Goal: Transaction & Acquisition: Purchase product/service

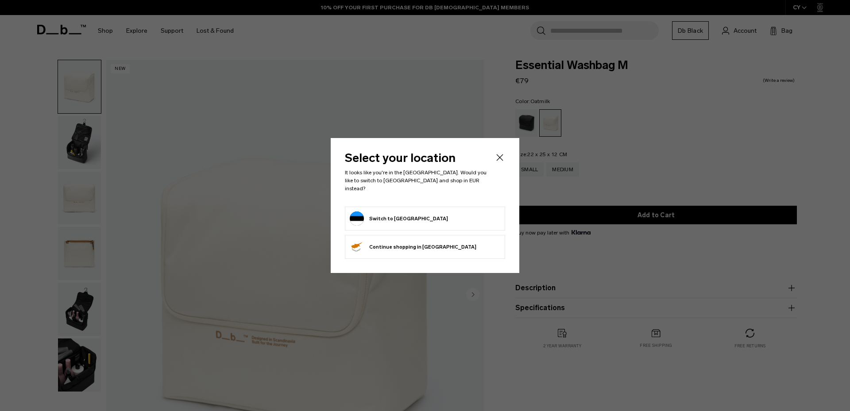
click at [448, 208] on body "Skip to content BUY NOW, PAY LATER WITH [PERSON_NAME] 10% OFF YOUR FIRST PURCHA…" at bounding box center [425, 205] width 850 height 411
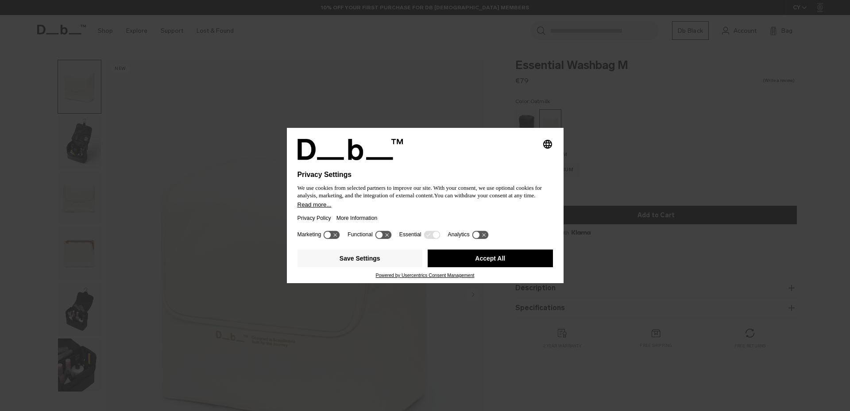
click at [402, 263] on button "Save Settings" at bounding box center [359, 259] width 125 height 18
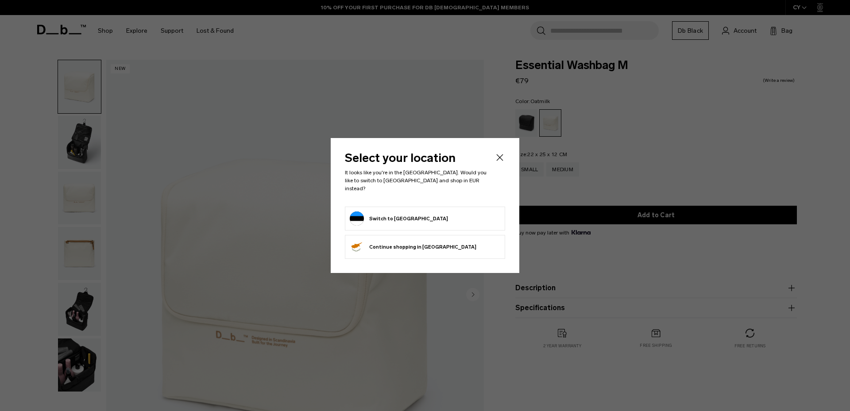
click at [437, 222] on li "Switch to [GEOGRAPHIC_DATA]" at bounding box center [425, 219] width 160 height 24
click at [404, 212] on button "Switch to [GEOGRAPHIC_DATA]" at bounding box center [399, 219] width 98 height 14
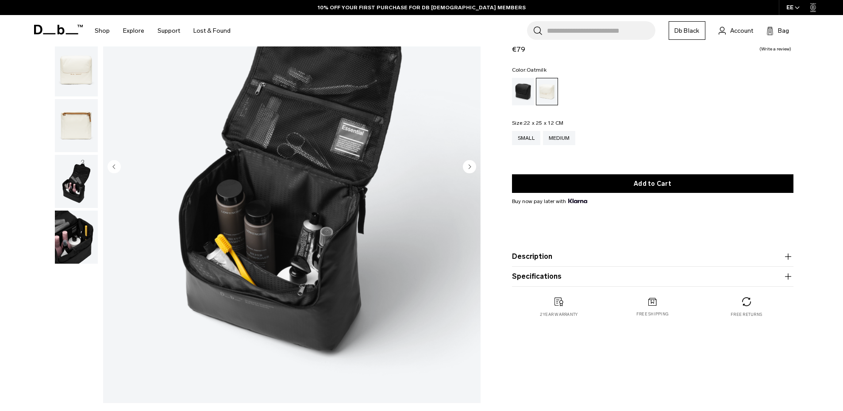
scroll to position [133, 0]
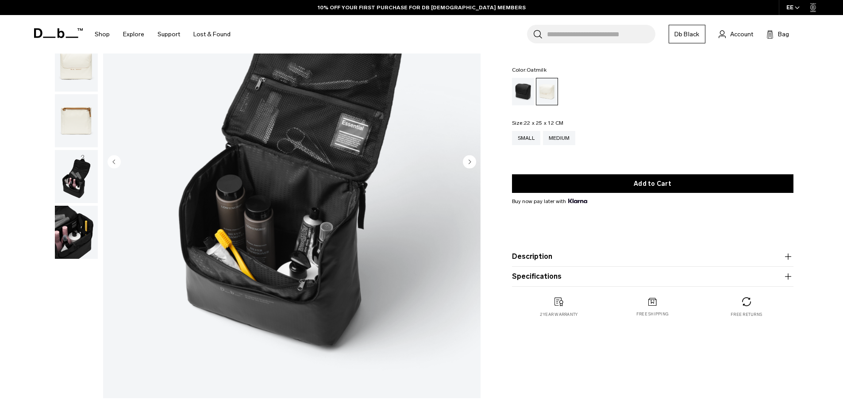
click at [84, 227] on img "button" at bounding box center [76, 232] width 43 height 53
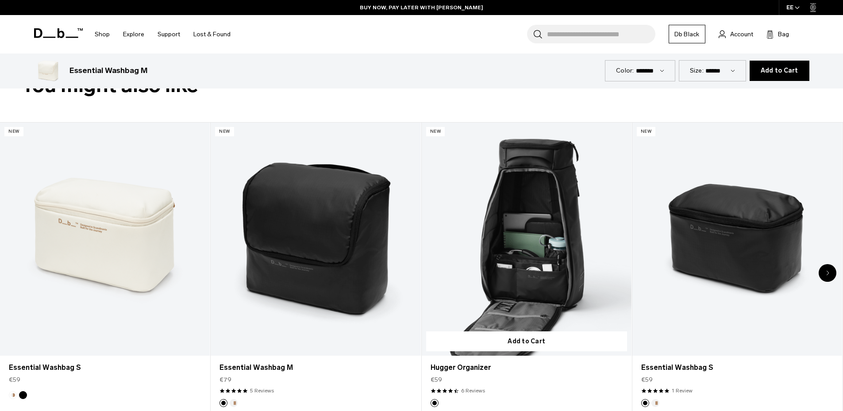
scroll to position [487, 0]
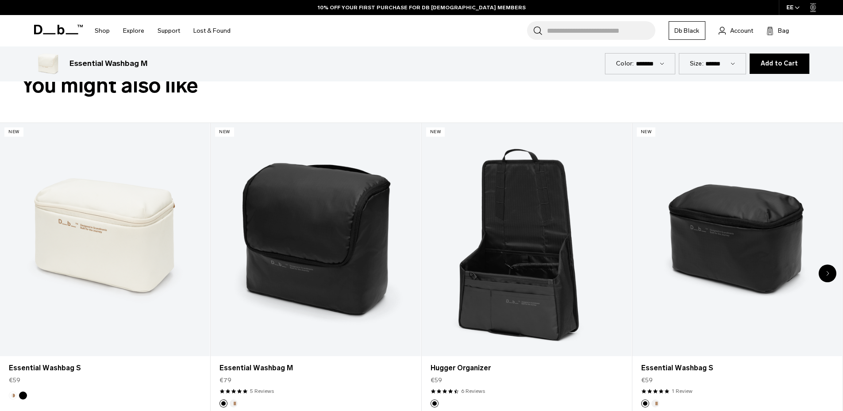
click at [826, 268] on div "Next slide" at bounding box center [828, 274] width 18 height 18
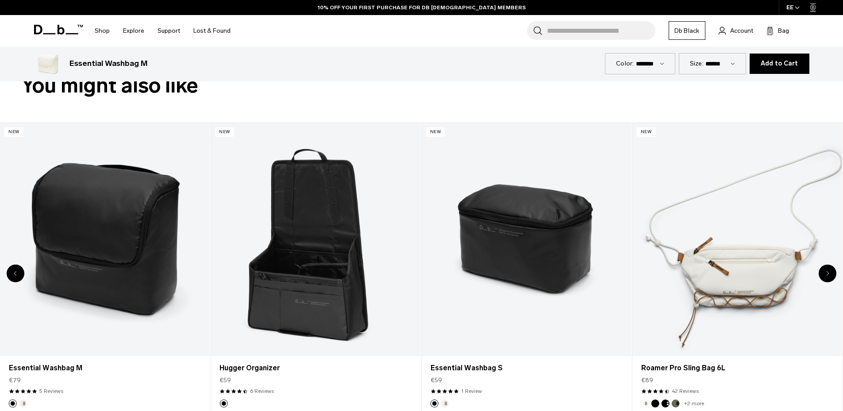
click at [827, 273] on icon "Next slide" at bounding box center [827, 273] width 3 height 5
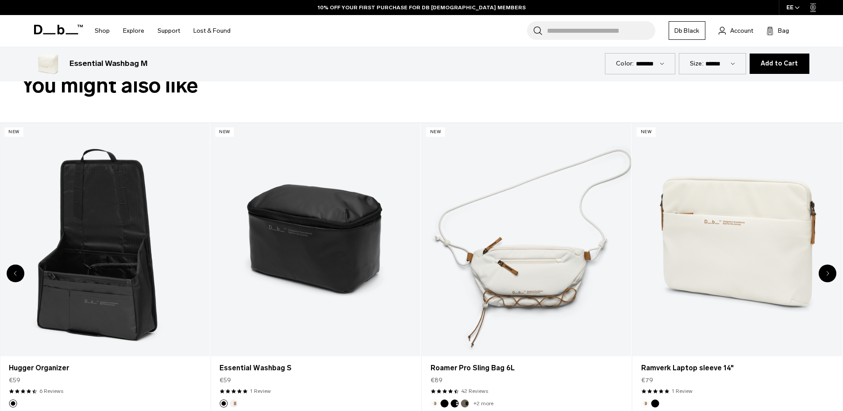
click at [825, 273] on div "Next slide" at bounding box center [828, 274] width 18 height 18
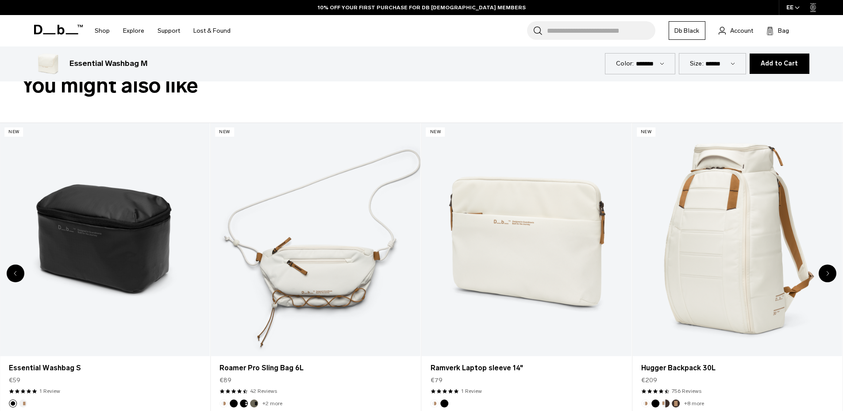
click at [825, 273] on div "Next slide" at bounding box center [828, 274] width 18 height 18
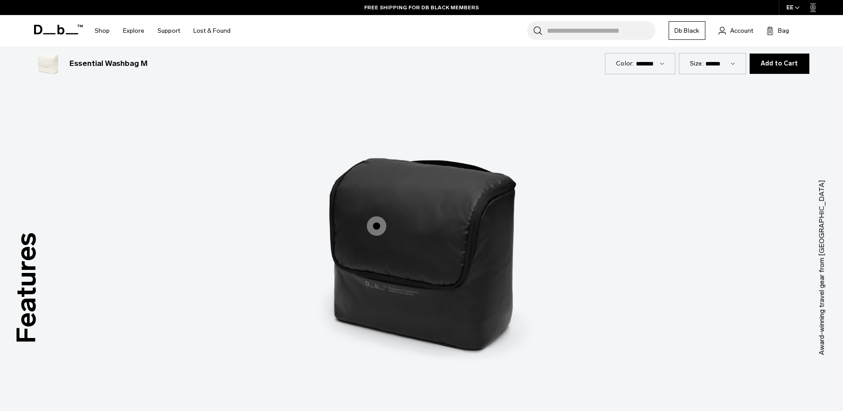
scroll to position [841, 0]
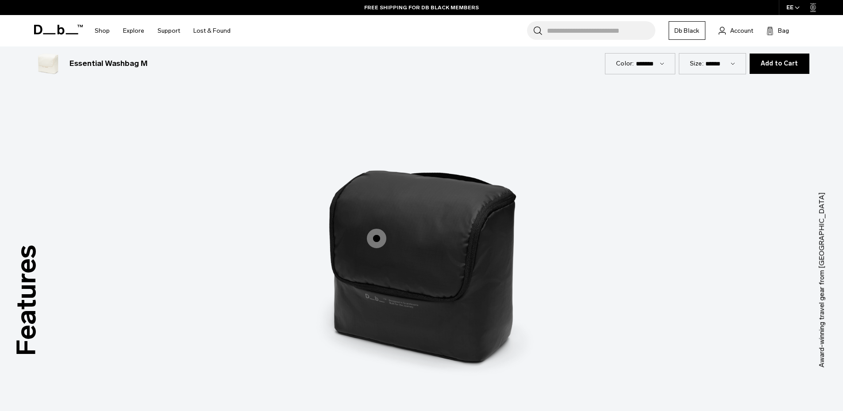
click at [376, 236] on span "1 / 3" at bounding box center [376, 238] width 19 height 19
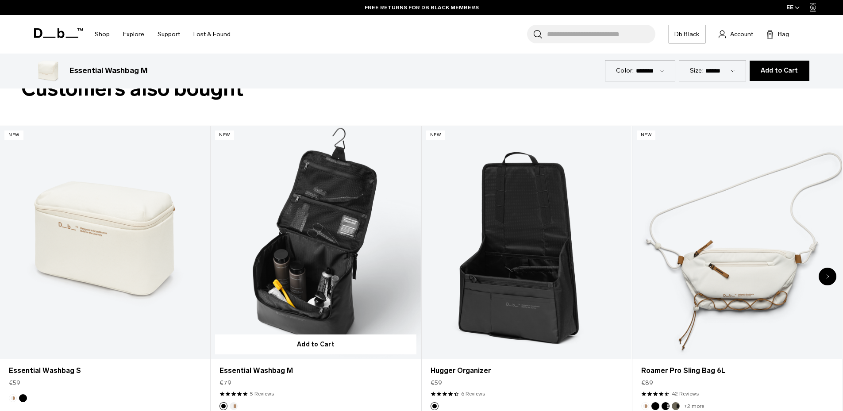
scroll to position [2080, 0]
